Goal: Transaction & Acquisition: Purchase product/service

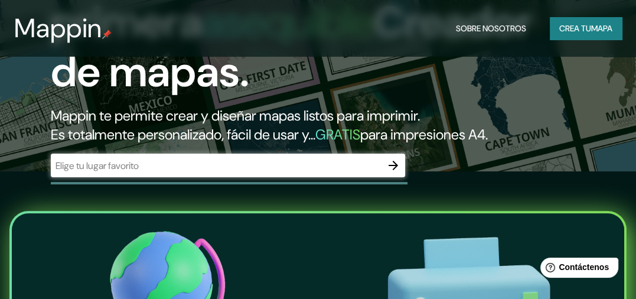
scroll to position [216, 0]
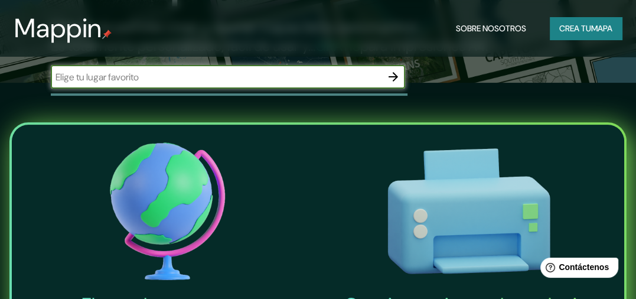
click at [138, 80] on input "text" at bounding box center [216, 77] width 331 height 14
paste input "R. [GEOGRAPHIC_DATA], 1081 - [GEOGRAPHIC_DATA]"
type input "R. [GEOGRAPHIC_DATA], 1081 - [GEOGRAPHIC_DATA]"
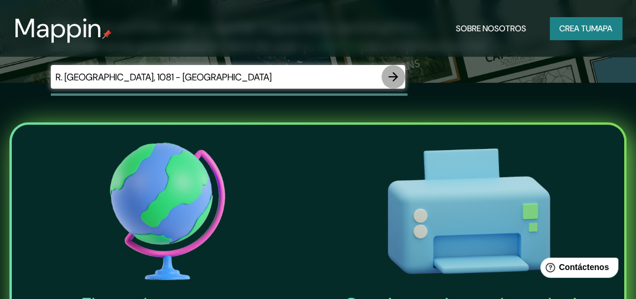
click at [397, 79] on icon "button" at bounding box center [393, 77] width 14 height 14
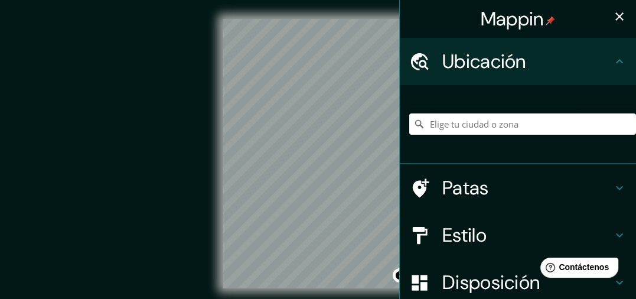
click at [467, 125] on input "Elige tu ciudad o zona" at bounding box center [522, 123] width 227 height 21
paste input "R. [GEOGRAPHIC_DATA], 1081 - [GEOGRAPHIC_DATA]"
click at [454, 123] on input "[GEOGRAPHIC_DATA], Marechal [PERSON_NAME] - [GEOGRAPHIC_DATA], 85960-084, [GEOG…" at bounding box center [522, 123] width 227 height 21
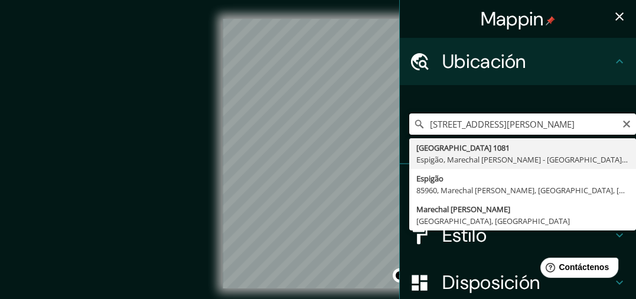
type input "[GEOGRAPHIC_DATA], Marechal [PERSON_NAME] - [GEOGRAPHIC_DATA], 85960-084, [GEOG…"
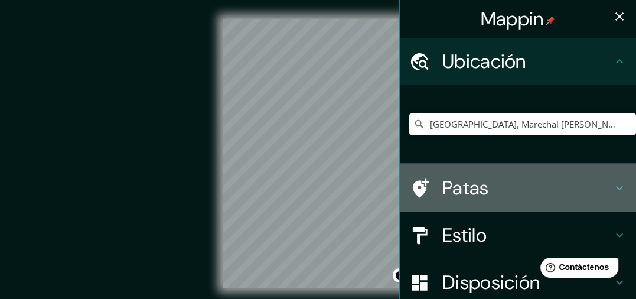
click at [443, 186] on font "Patas" at bounding box center [466, 187] width 47 height 25
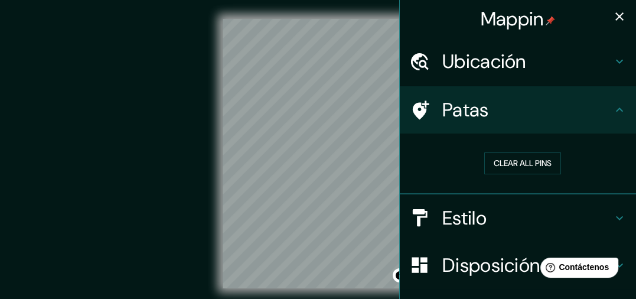
click at [470, 223] on font "Estilo" at bounding box center [465, 218] width 44 height 25
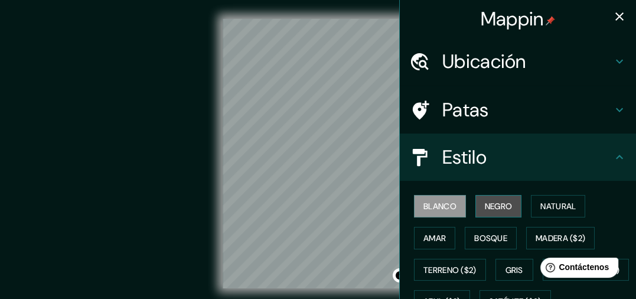
click at [485, 210] on font "Negro" at bounding box center [499, 206] width 28 height 11
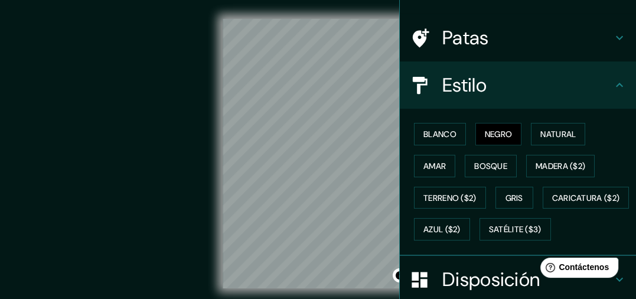
scroll to position [78, 0]
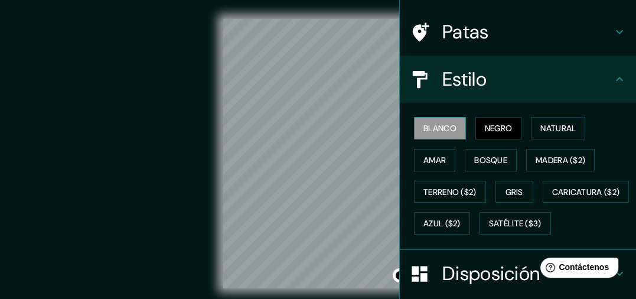
click at [424, 121] on font "Blanco" at bounding box center [440, 128] width 33 height 15
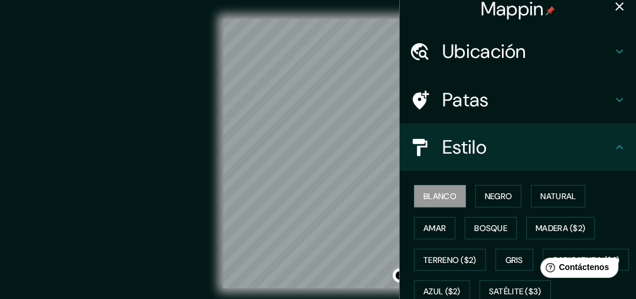
scroll to position [0, 0]
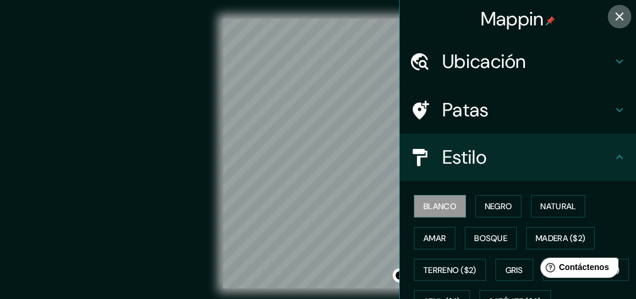
click at [613, 9] on icon "button" at bounding box center [620, 16] width 14 height 14
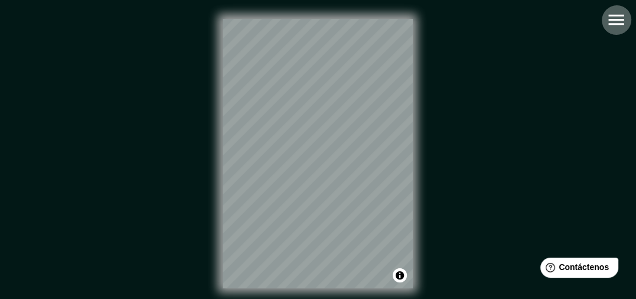
click at [612, 12] on icon "button" at bounding box center [616, 19] width 21 height 21
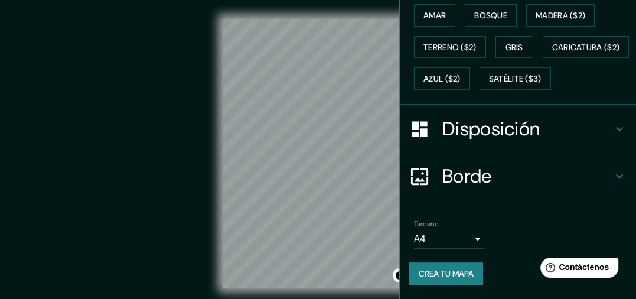
scroll to position [251, 0]
click at [412, 240] on body "Mappin Ubicación [GEOGRAPHIC_DATA], Marechal [PERSON_NAME] - [GEOGRAPHIC_DATA],…" at bounding box center [318, 149] width 636 height 299
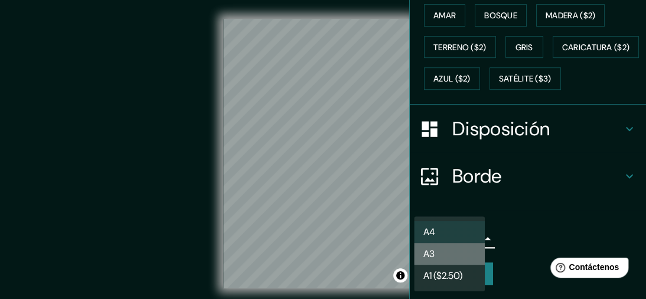
click at [428, 255] on font "A3" at bounding box center [429, 254] width 11 height 12
type input "a4"
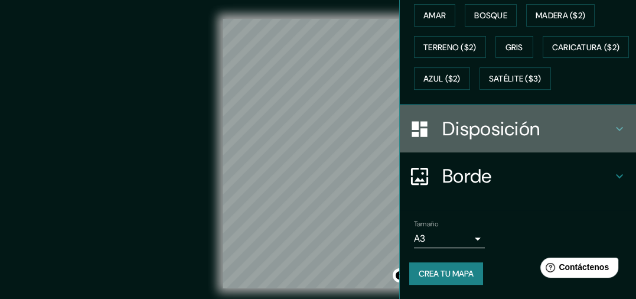
click at [466, 141] on font "Disposición" at bounding box center [491, 128] width 97 height 25
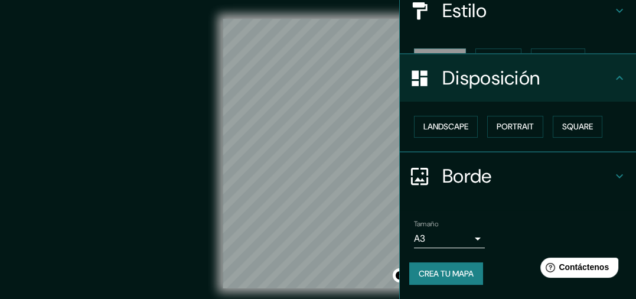
scroll to position [125, 0]
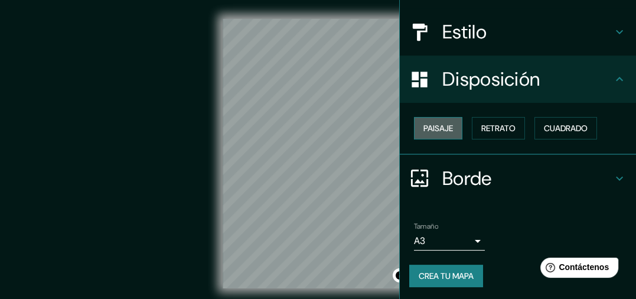
click at [442, 121] on font "Paisaje" at bounding box center [439, 128] width 30 height 15
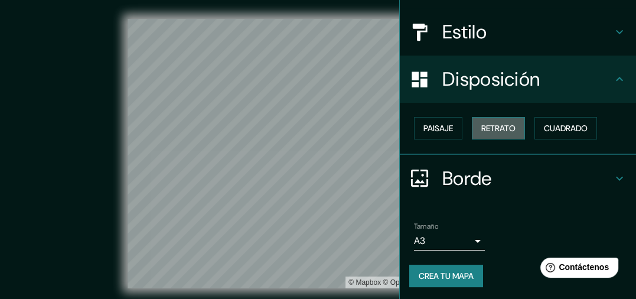
click at [503, 128] on font "Retrato" at bounding box center [499, 128] width 34 height 11
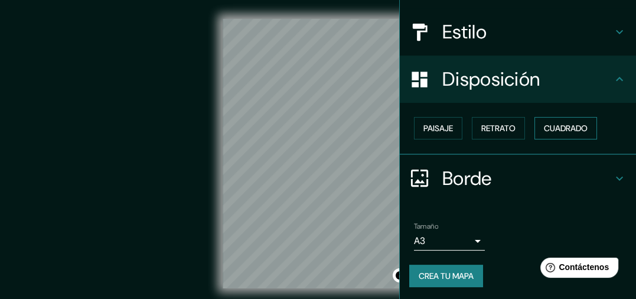
click at [548, 132] on font "Cuadrado" at bounding box center [566, 128] width 44 height 11
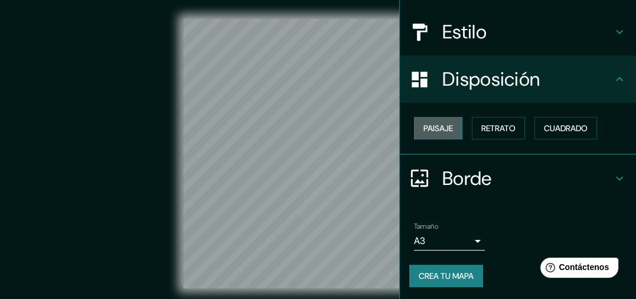
click at [438, 128] on font "Paisaje" at bounding box center [439, 128] width 30 height 11
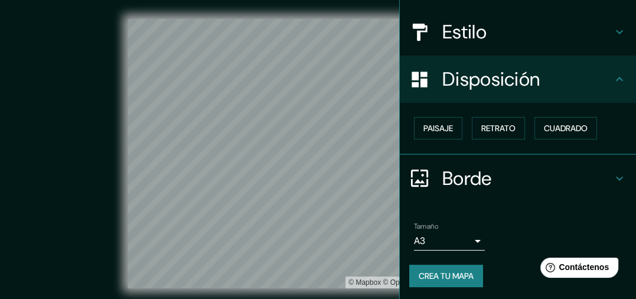
scroll to position [0, 0]
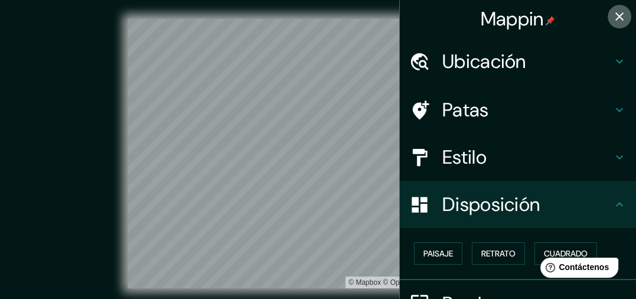
click at [613, 11] on icon "button" at bounding box center [620, 16] width 14 height 14
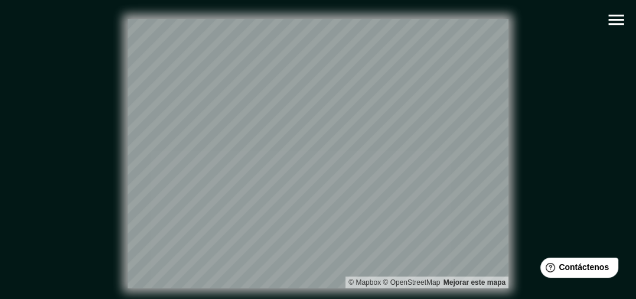
click at [618, 25] on icon "button" at bounding box center [616, 19] width 21 height 21
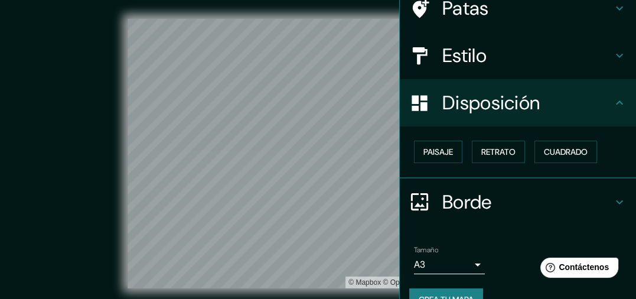
scroll to position [125, 0]
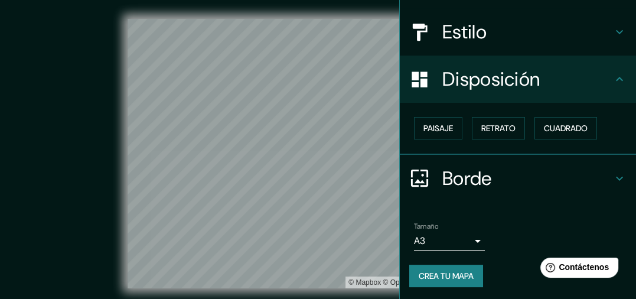
click at [447, 268] on font "Crea tu mapa" at bounding box center [446, 275] width 55 height 15
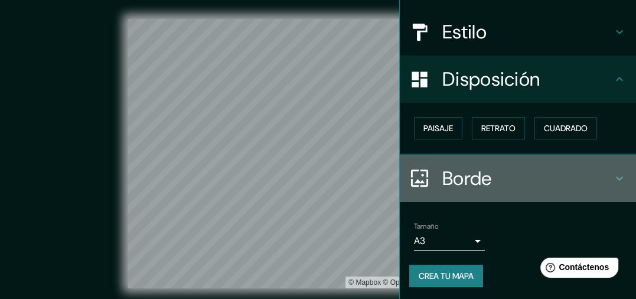
click at [613, 176] on icon at bounding box center [620, 178] width 14 height 14
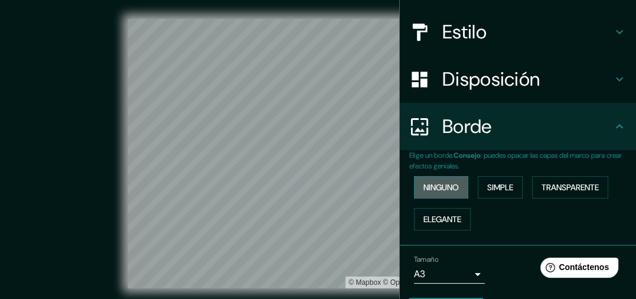
click at [434, 188] on font "Ninguno" at bounding box center [441, 187] width 35 height 11
click at [487, 188] on font "Simple" at bounding box center [500, 187] width 26 height 11
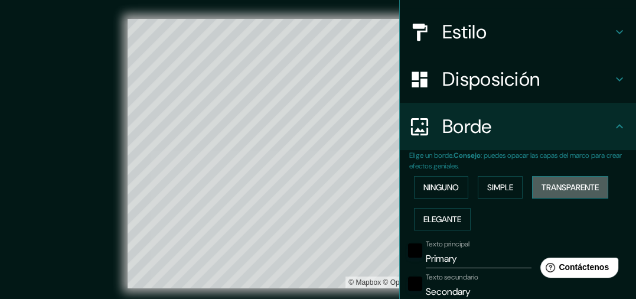
click at [551, 191] on font "Transparente" at bounding box center [570, 187] width 57 height 15
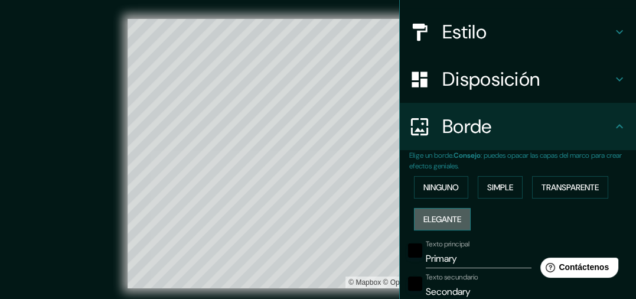
click at [424, 214] on font "Elegante" at bounding box center [443, 219] width 38 height 11
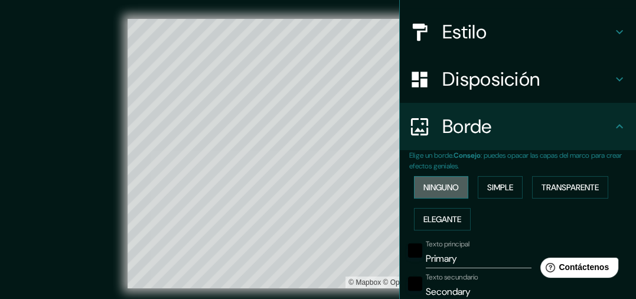
click at [426, 180] on font "Ninguno" at bounding box center [441, 187] width 35 height 15
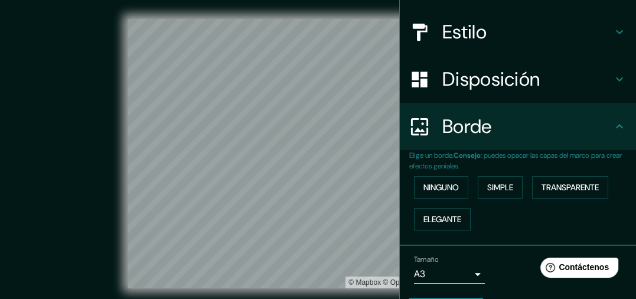
click at [533, 212] on div "Ninguno Simple Transparente Elegante" at bounding box center [522, 203] width 227 height 64
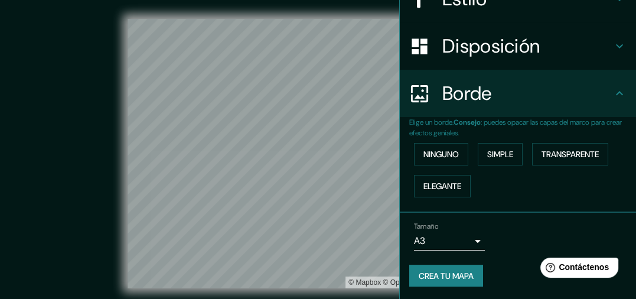
click at [419, 268] on font "Crea tu mapa" at bounding box center [446, 275] width 55 height 15
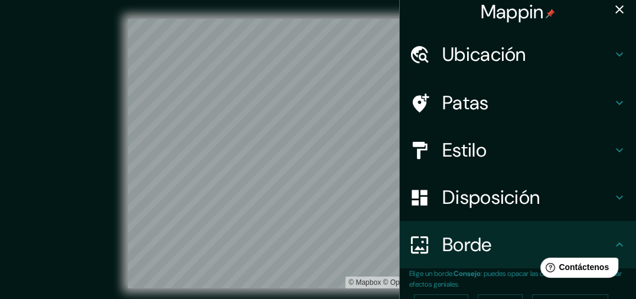
scroll to position [0, 0]
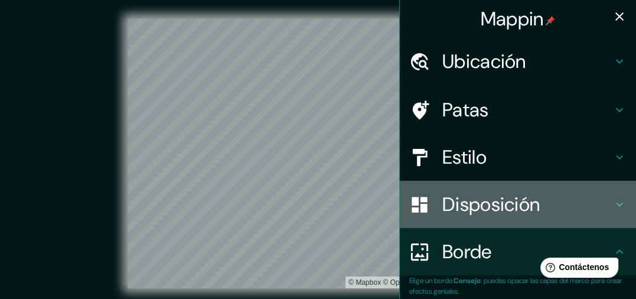
click at [602, 199] on h4 "Disposición" at bounding box center [528, 205] width 170 height 24
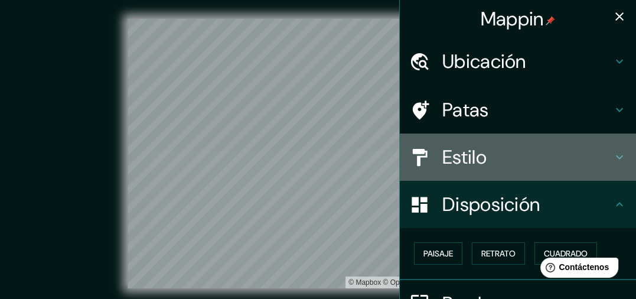
click at [613, 159] on icon at bounding box center [620, 157] width 14 height 14
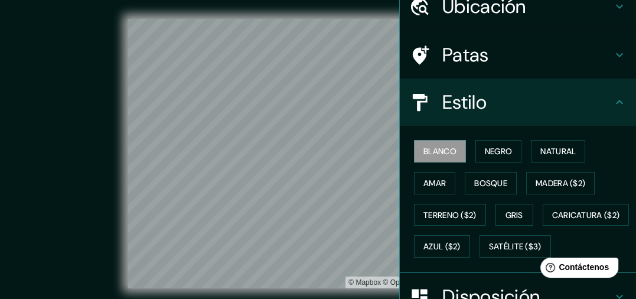
scroll to position [60, 0]
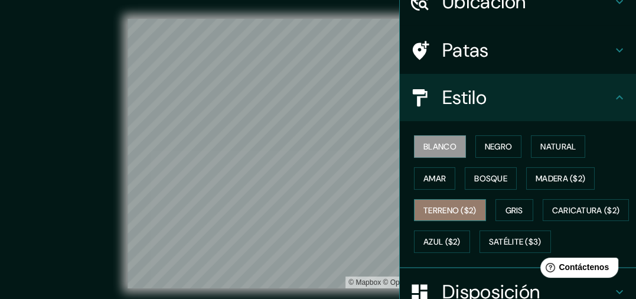
click at [469, 207] on font "Terreno ($2)" at bounding box center [450, 210] width 53 height 11
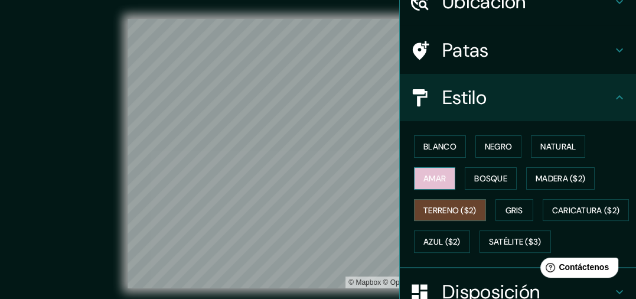
click at [434, 178] on font "Amar" at bounding box center [435, 178] width 22 height 11
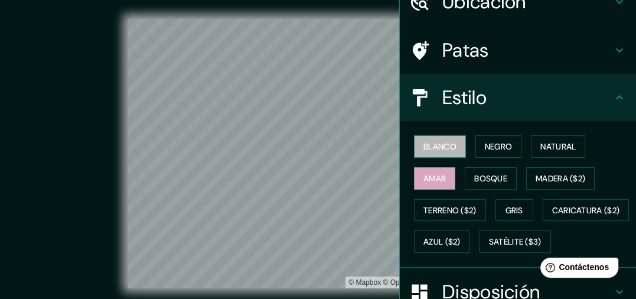
click at [441, 154] on button "Blanco" at bounding box center [440, 146] width 52 height 22
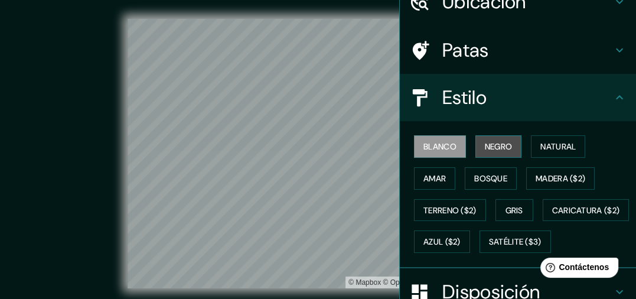
click at [476, 144] on button "Negro" at bounding box center [499, 146] width 47 height 22
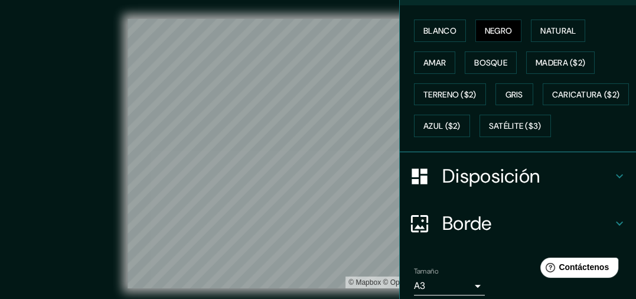
scroll to position [251, 0]
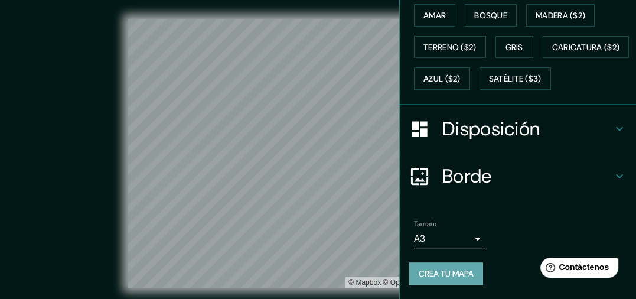
click at [429, 277] on font "Crea tu mapa" at bounding box center [446, 273] width 55 height 11
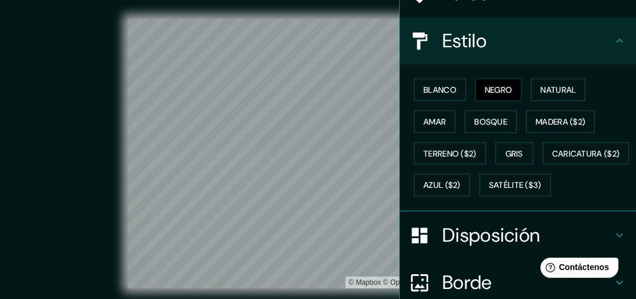
scroll to position [113, 0]
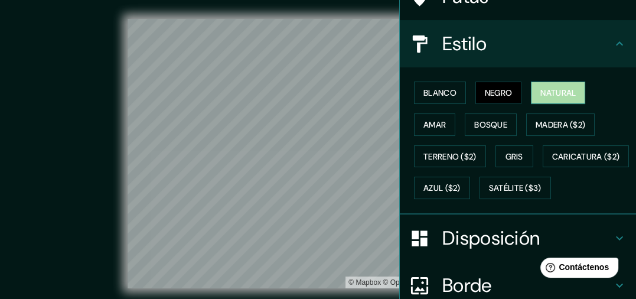
click at [543, 96] on font "Natural" at bounding box center [558, 92] width 35 height 11
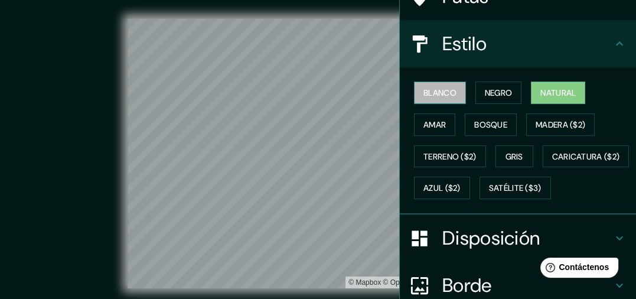
click at [431, 93] on font "Blanco" at bounding box center [440, 92] width 33 height 11
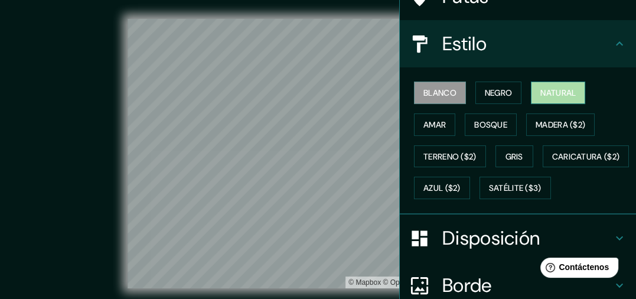
click at [545, 90] on font "Natural" at bounding box center [558, 92] width 35 height 11
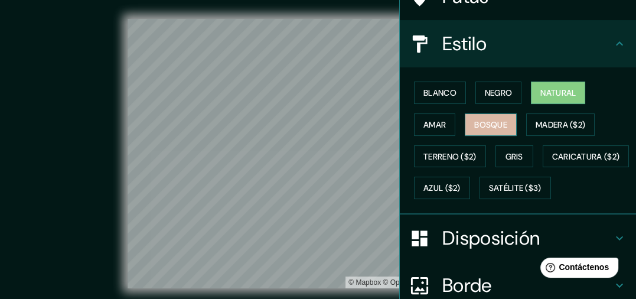
click at [475, 125] on font "Bosque" at bounding box center [490, 124] width 33 height 11
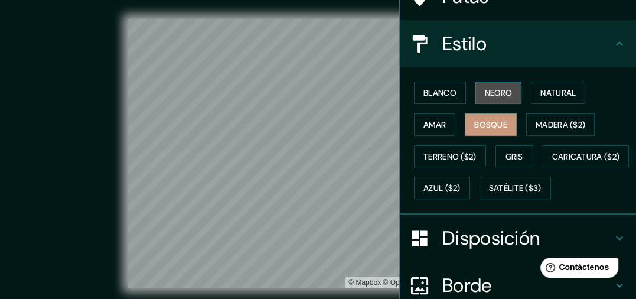
click at [485, 93] on font "Negro" at bounding box center [499, 92] width 28 height 11
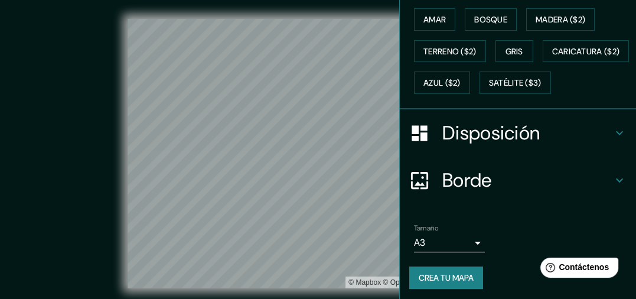
scroll to position [251, 0]
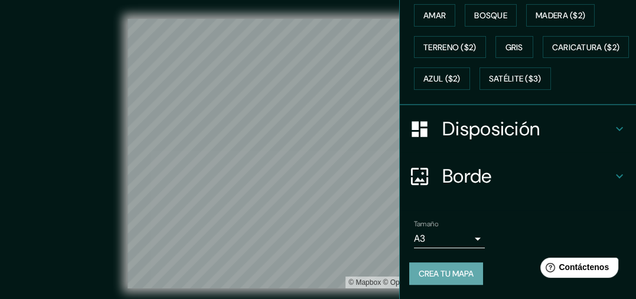
click at [434, 274] on font "Crea tu mapa" at bounding box center [446, 273] width 55 height 11
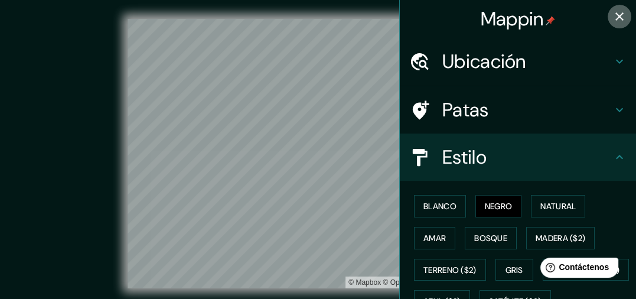
click at [613, 14] on icon "button" at bounding box center [620, 16] width 14 height 14
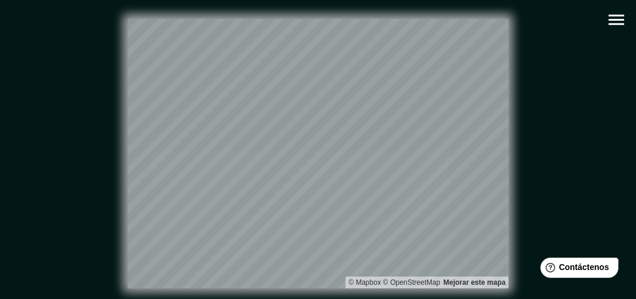
click at [613, 22] on icon "button" at bounding box center [616, 19] width 21 height 21
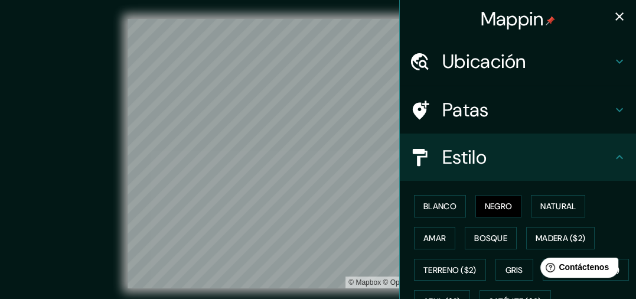
click at [512, 63] on font "Ubicación" at bounding box center [485, 61] width 84 height 25
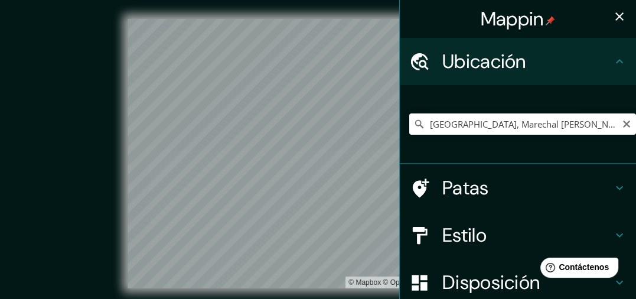
click at [472, 129] on input "[GEOGRAPHIC_DATA], Marechal [PERSON_NAME] - [GEOGRAPHIC_DATA], 85960-084, [GEOG…" at bounding box center [522, 123] width 227 height 21
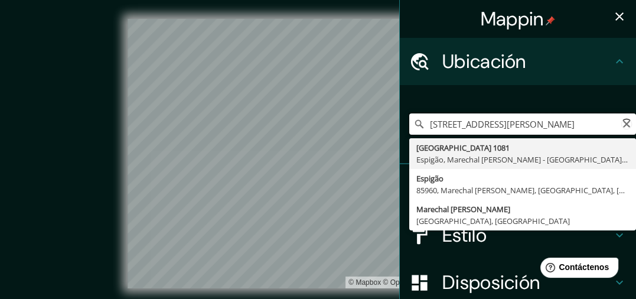
type input "[GEOGRAPHIC_DATA], Marechal [PERSON_NAME] - [GEOGRAPHIC_DATA], 85960-084, [GEOG…"
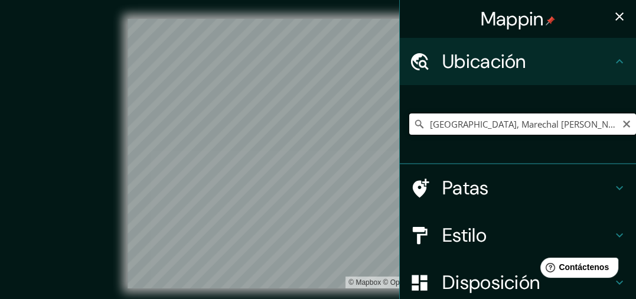
click at [500, 116] on input "[GEOGRAPHIC_DATA], Marechal [PERSON_NAME] - [GEOGRAPHIC_DATA], 85960-084, [GEOG…" at bounding box center [522, 123] width 227 height 21
click at [622, 126] on icon "Claro" at bounding box center [626, 123] width 9 height 9
paste input "R. [GEOGRAPHIC_DATA], 1081 - [GEOGRAPHIC_DATA]"
click at [613, 23] on icon "button" at bounding box center [620, 16] width 14 height 14
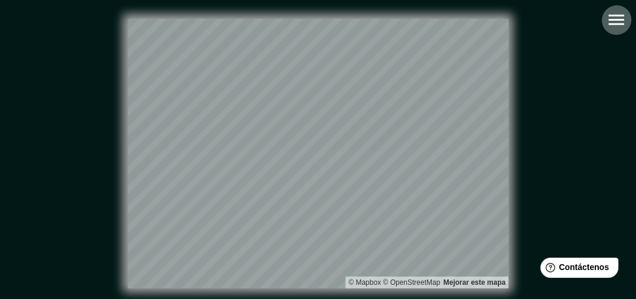
click at [611, 27] on icon "button" at bounding box center [616, 19] width 21 height 21
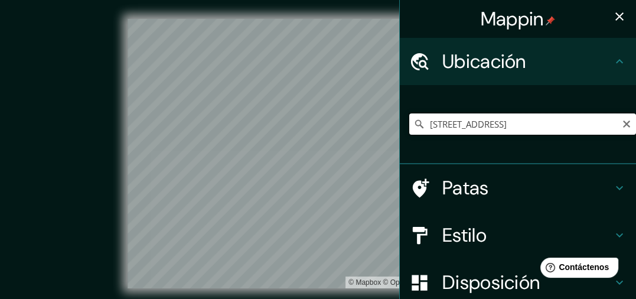
click at [530, 134] on input "[STREET_ADDRESS]" at bounding box center [522, 123] width 227 height 21
click at [561, 126] on input "[STREET_ADDRESS]" at bounding box center [522, 123] width 227 height 21
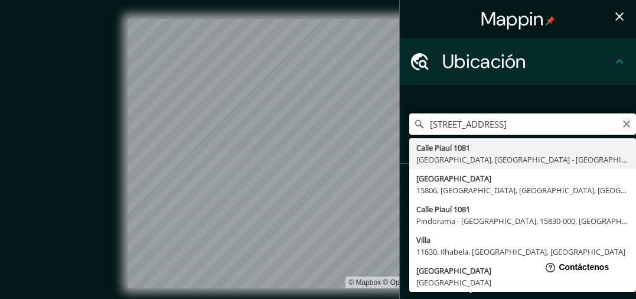
type input "[STREET_ADDRESS]"
click at [623, 124] on icon "Claro" at bounding box center [626, 124] width 7 height 7
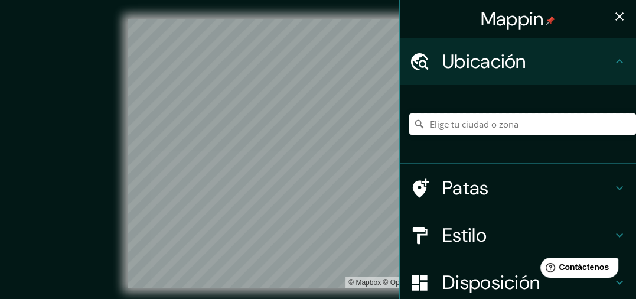
click at [540, 126] on input "Elige tu ciudad o zona" at bounding box center [522, 123] width 227 height 21
paste input "R. [GEOGRAPHIC_DATA], 1081 - [GEOGRAPHIC_DATA]"
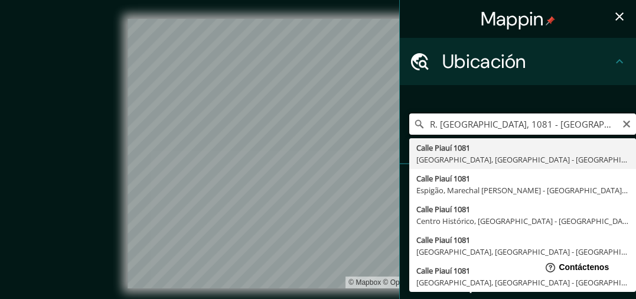
click at [541, 122] on input "R. [GEOGRAPHIC_DATA], 1081 - [GEOGRAPHIC_DATA]" at bounding box center [522, 123] width 227 height 21
type input "[GEOGRAPHIC_DATA], [GEOGRAPHIC_DATA] - [GEOGRAPHIC_DATA], 09541-150, [GEOGRAPHI…"
click at [461, 123] on input "[GEOGRAPHIC_DATA], [GEOGRAPHIC_DATA] - [GEOGRAPHIC_DATA], 09541-150, [GEOGRAPHI…" at bounding box center [522, 123] width 227 height 21
click at [622, 122] on icon "Claro" at bounding box center [626, 123] width 9 height 9
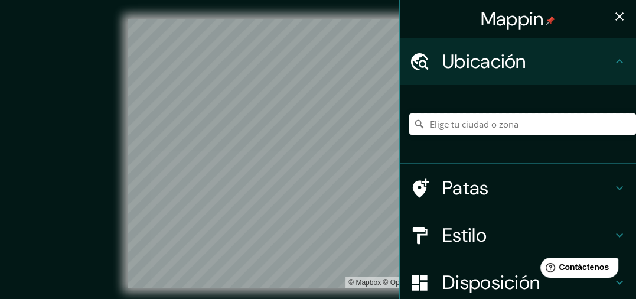
paste input "R. [GEOGRAPHIC_DATA], 1081 - [GEOGRAPHIC_DATA]"
type input "[STREET_ADDRESS]"
click at [532, 130] on input "[STREET_ADDRESS]" at bounding box center [522, 123] width 227 height 21
click at [623, 124] on icon "Claro" at bounding box center [626, 124] width 7 height 7
paste input "R. [GEOGRAPHIC_DATA], 1081 - [GEOGRAPHIC_DATA]"
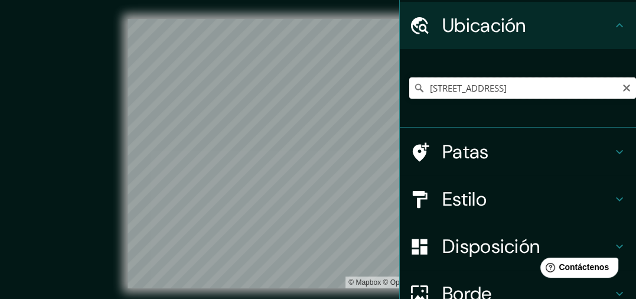
drag, startPoint x: 560, startPoint y: 87, endPoint x: 482, endPoint y: 84, distance: 78.1
click at [482, 84] on input "[STREET_ADDRESS]" at bounding box center [522, 87] width 227 height 21
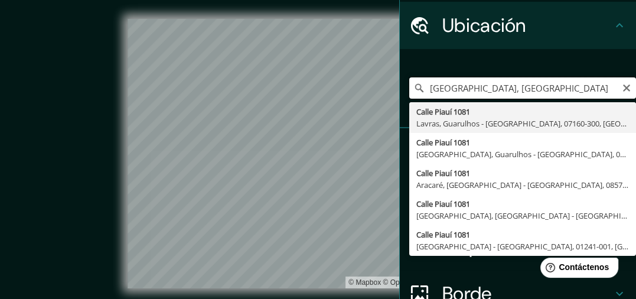
type input "[STREET_ADDRESS]"
click at [623, 86] on icon "Claro" at bounding box center [626, 87] width 7 height 7
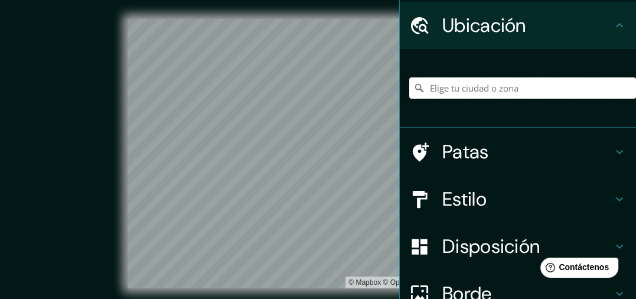
paste input "R. [GEOGRAPHIC_DATA], 1081 - [GEOGRAPHIC_DATA]"
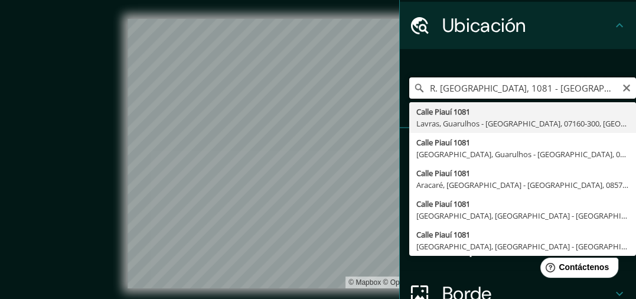
click at [542, 86] on input "R. [GEOGRAPHIC_DATA], 1081 - [GEOGRAPHIC_DATA]- [GEOGRAPHIC_DATA] [GEOGRAPHIC_D…" at bounding box center [522, 87] width 227 height 21
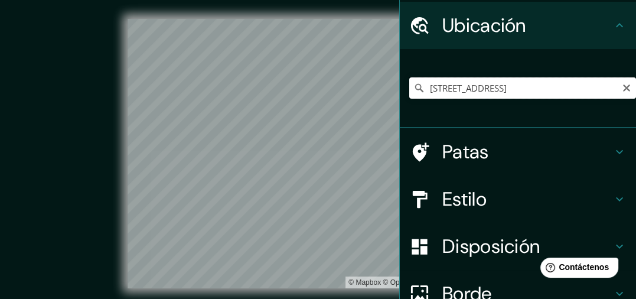
drag, startPoint x: 558, startPoint y: 87, endPoint x: 408, endPoint y: 83, distance: 150.1
click at [409, 83] on div "[GEOGRAPHIC_DATA] - [GEOGRAPHIC_DATA] - [GEOGRAPHIC_DATA][STREET_ADDRESS][GEOGR…" at bounding box center [522, 87] width 227 height 21
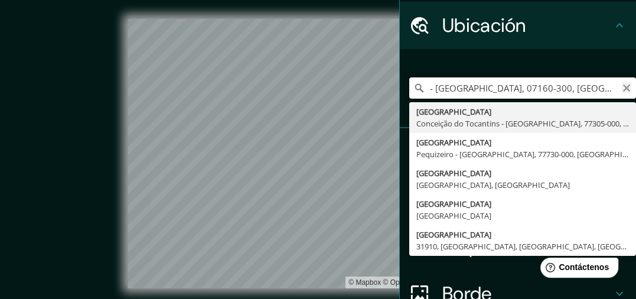
type input "- [GEOGRAPHIC_DATA], 07160-300, [GEOGRAPHIC_DATA]"
click at [623, 85] on icon "Claro" at bounding box center [626, 87] width 7 height 7
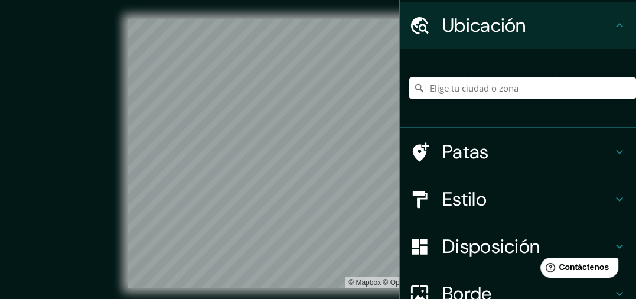
paste input "R. [GEOGRAPHIC_DATA], 1081 - [GEOGRAPHIC_DATA]"
type input "[STREET_ADDRESS]"
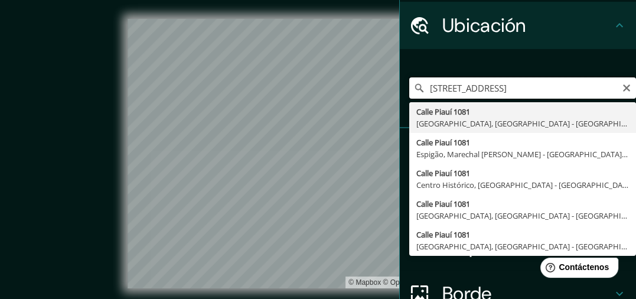
click at [526, 83] on input "[STREET_ADDRESS]" at bounding box center [522, 87] width 227 height 21
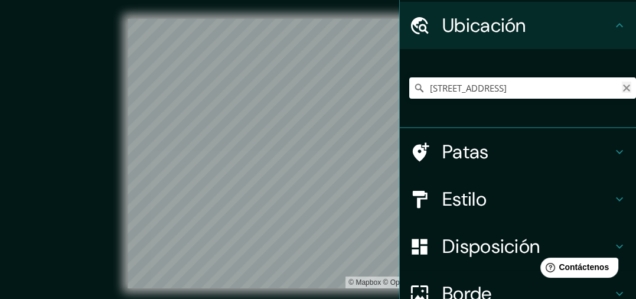
click at [623, 88] on icon "Claro" at bounding box center [626, 87] width 7 height 7
paste input "R. [GEOGRAPHIC_DATA], 1081 - [GEOGRAPHIC_DATA]"
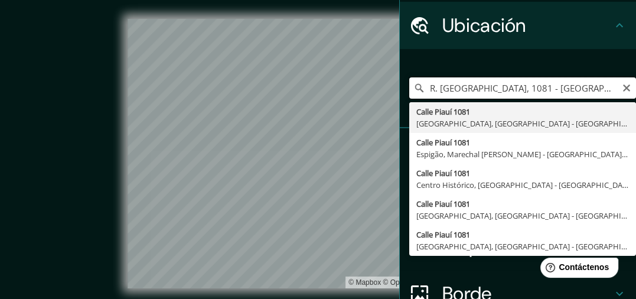
type input "[STREET_ADDRESS]"
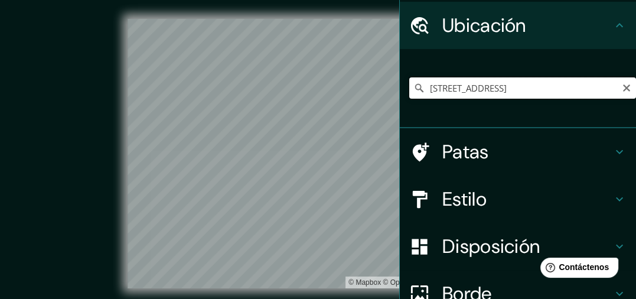
click at [499, 88] on input "[STREET_ADDRESS]" at bounding box center [522, 87] width 227 height 21
click at [622, 86] on icon "Claro" at bounding box center [626, 87] width 9 height 9
paste input "R. [GEOGRAPHIC_DATA], 1081 - [GEOGRAPHIC_DATA]"
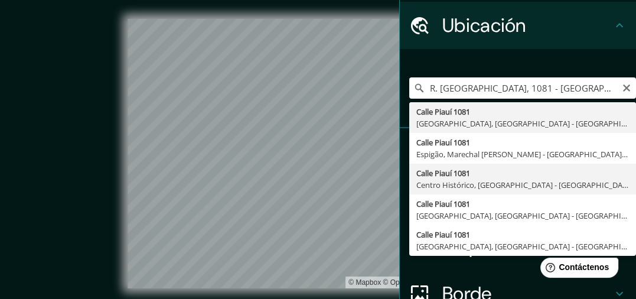
type input "[STREET_ADDRESS]"
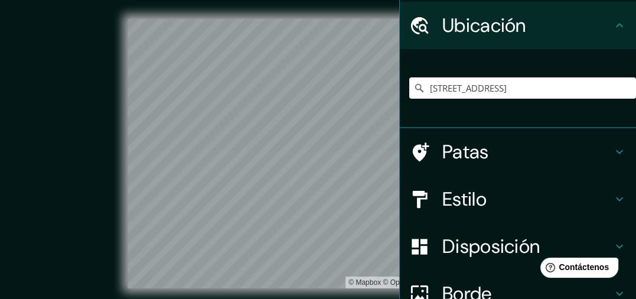
click at [392, 162] on div "Mappin Ubicación [STREET_ADDRESS] Patas Estilo Disposición Borde Elige un borde…" at bounding box center [318, 163] width 636 height 326
click at [469, 90] on input "[STREET_ADDRESS]" at bounding box center [522, 87] width 227 height 21
click at [622, 91] on icon "Claro" at bounding box center [626, 87] width 9 height 9
paste input "R. [GEOGRAPHIC_DATA], 1081 - [GEOGRAPHIC_DATA]"
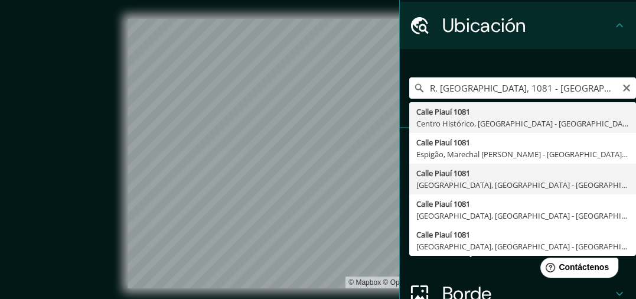
type input "[STREET_ADDRESS]"
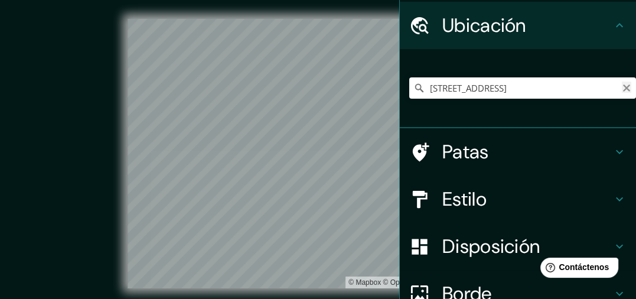
click at [622, 89] on icon "Claro" at bounding box center [626, 87] width 9 height 9
click at [550, 82] on input "Elige tu ciudad o zona" at bounding box center [522, 87] width 227 height 21
paste input "R. [GEOGRAPHIC_DATA], 1081 - [GEOGRAPHIC_DATA]"
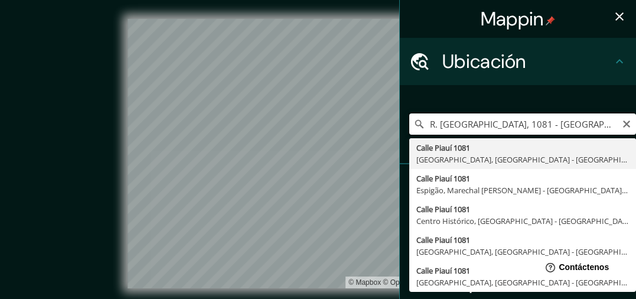
type input "R. [GEOGRAPHIC_DATA], 1081 - [GEOGRAPHIC_DATA]"
